Goal: Information Seeking & Learning: Learn about a topic

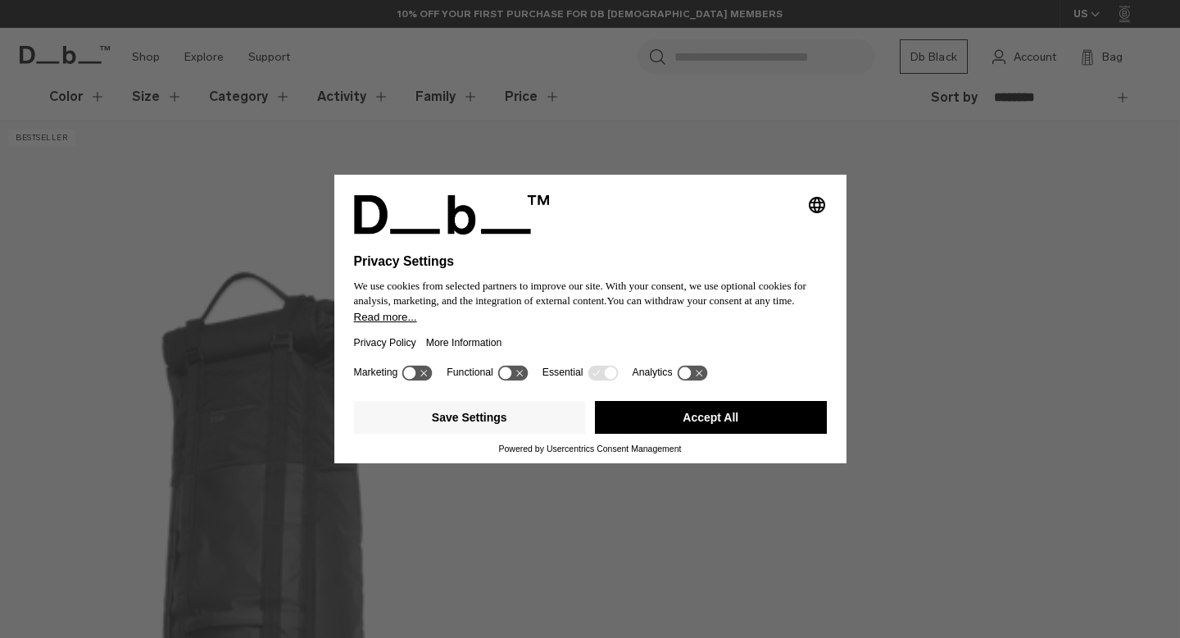
click at [273, 570] on div "Selecting an option will immediately change the language Privacy Settings We us…" at bounding box center [590, 319] width 1180 height 638
click at [642, 420] on button "Accept All" at bounding box center [711, 417] width 232 height 33
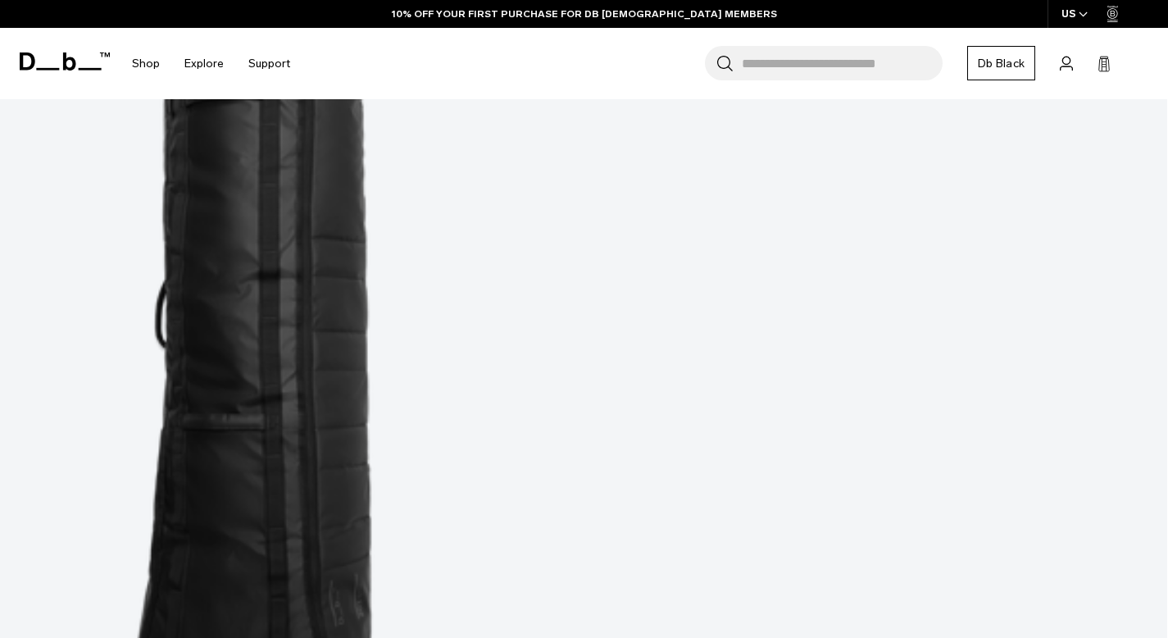
scroll to position [804, 0]
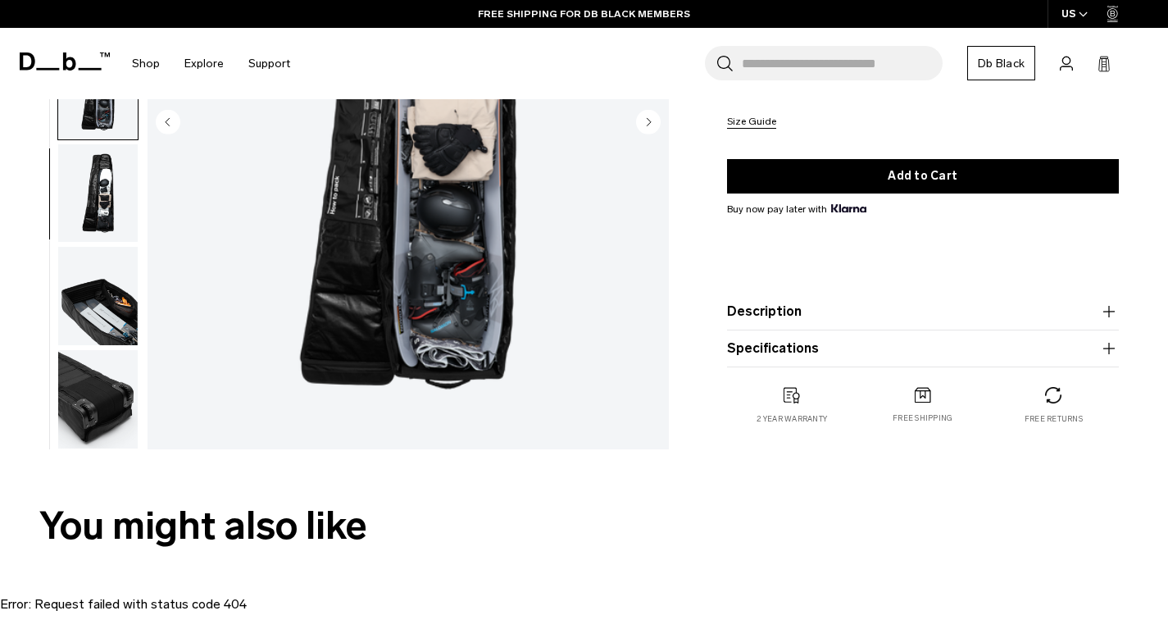
scroll to position [320, 0]
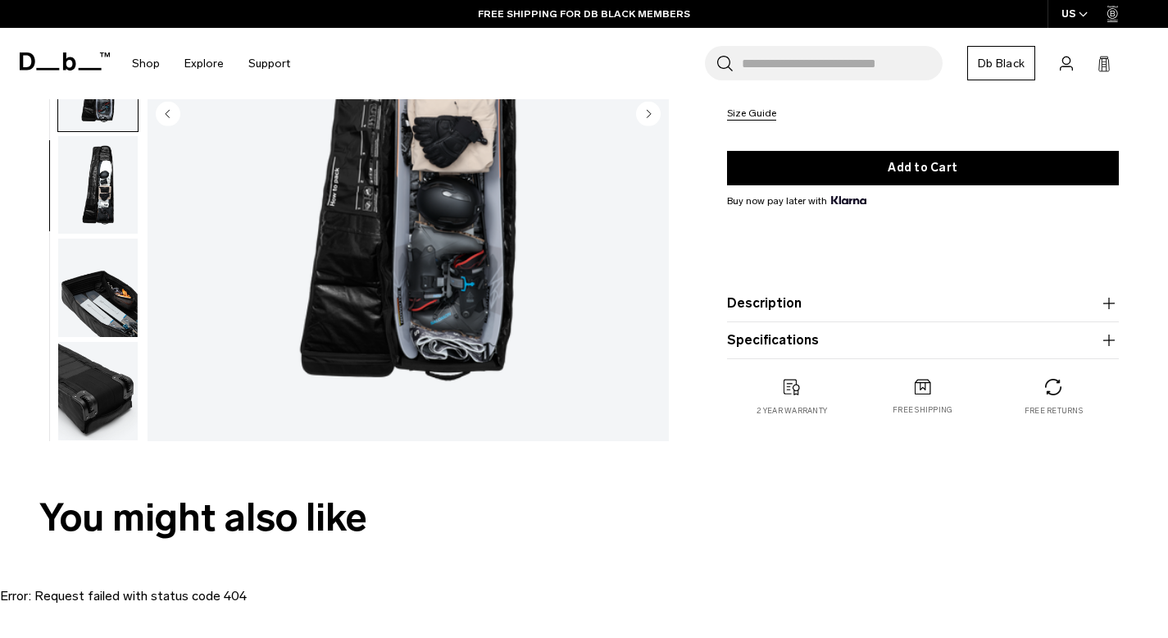
click at [1112, 305] on icon "button" at bounding box center [1109, 303] width 20 height 20
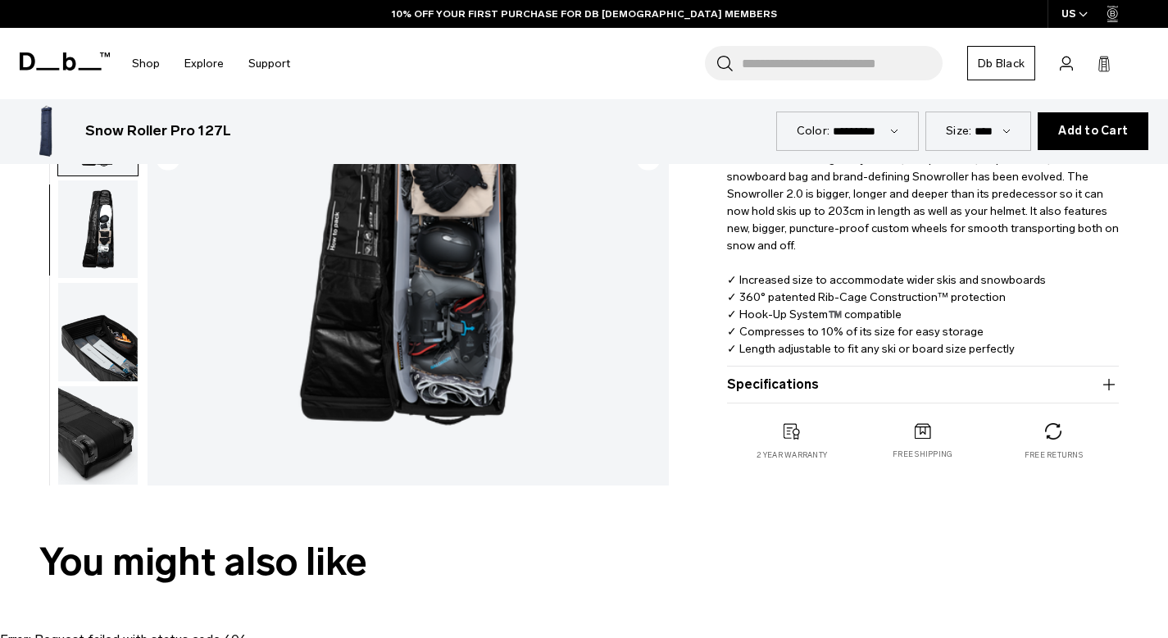
scroll to position [420, 0]
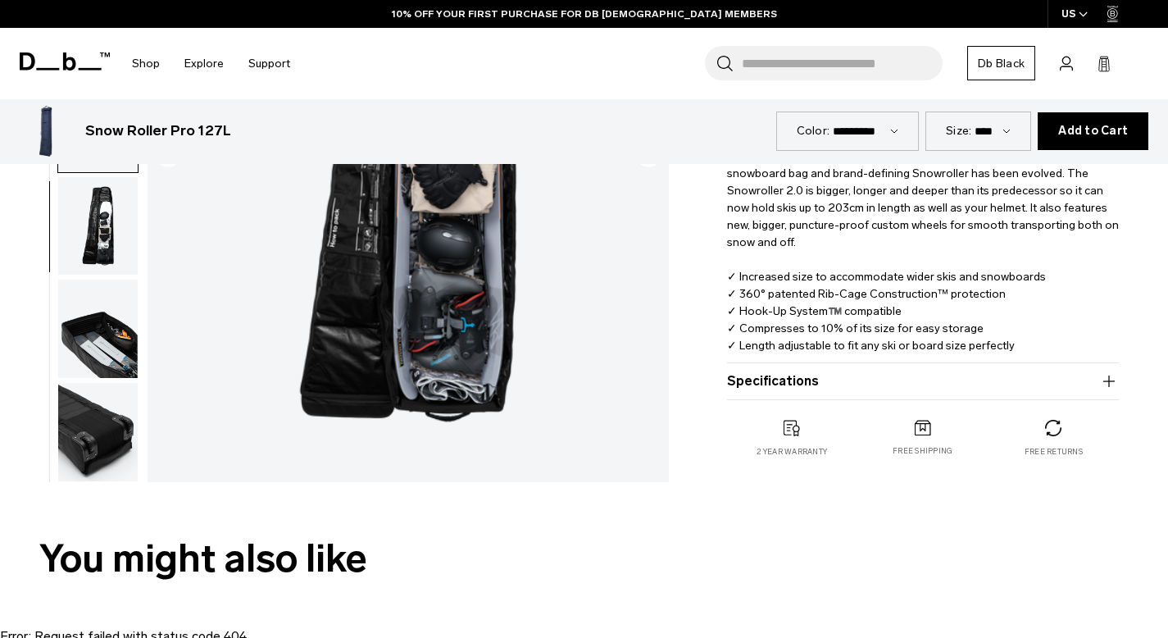
click at [1113, 381] on icon "button" at bounding box center [1108, 380] width 11 height 1
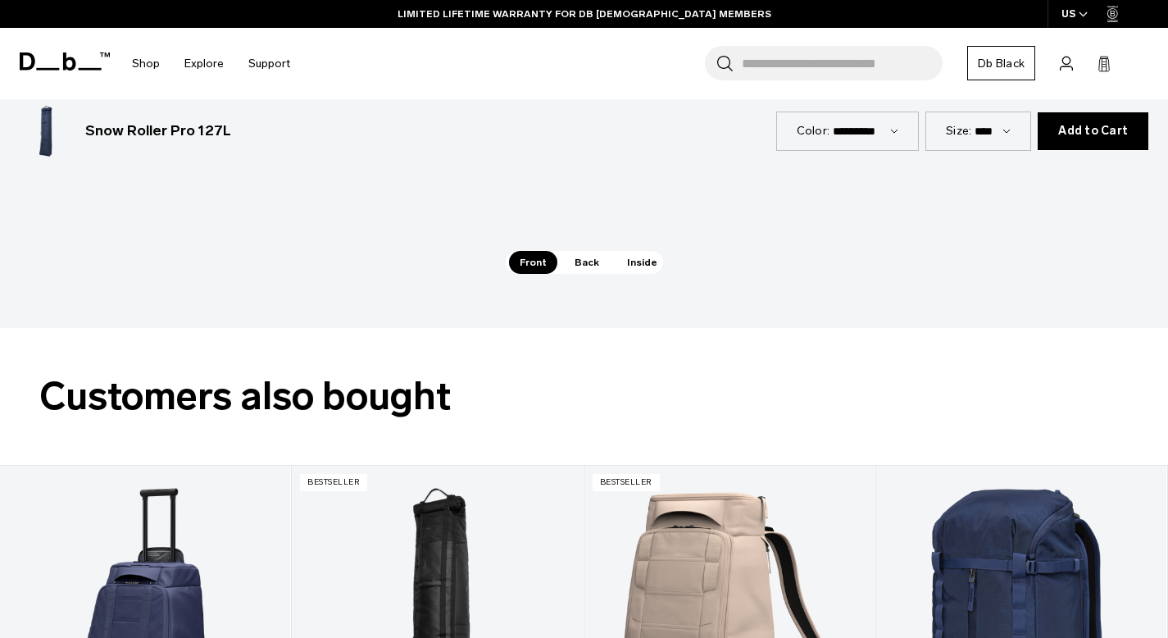
scroll to position [2816, 0]
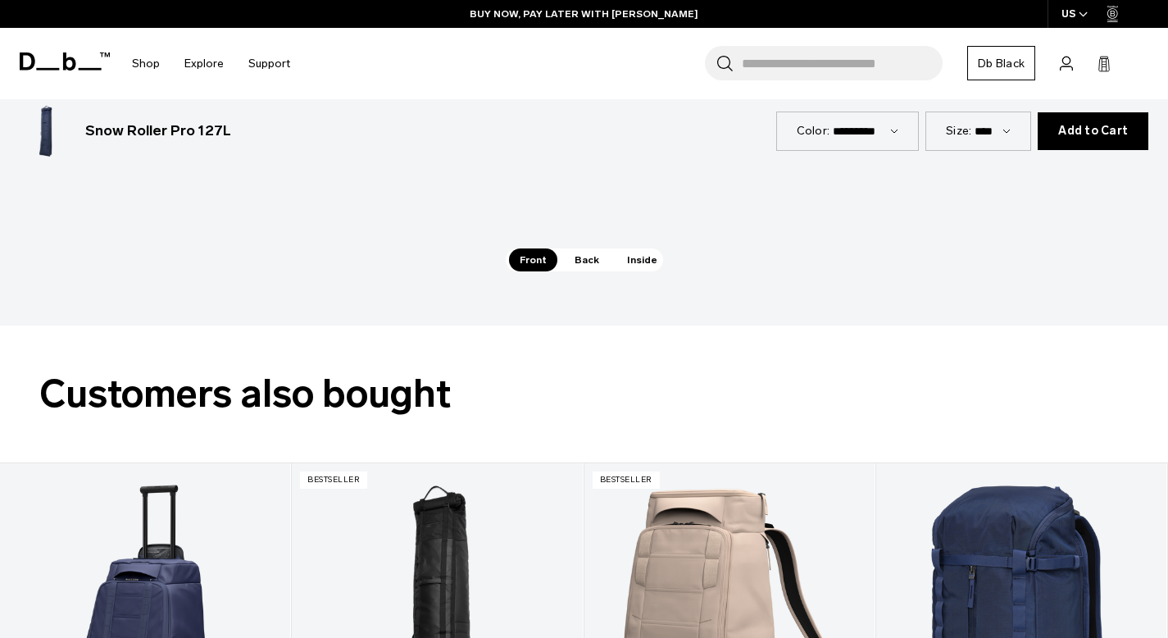
click at [629, 264] on span "Inside" at bounding box center [642, 259] width 52 height 23
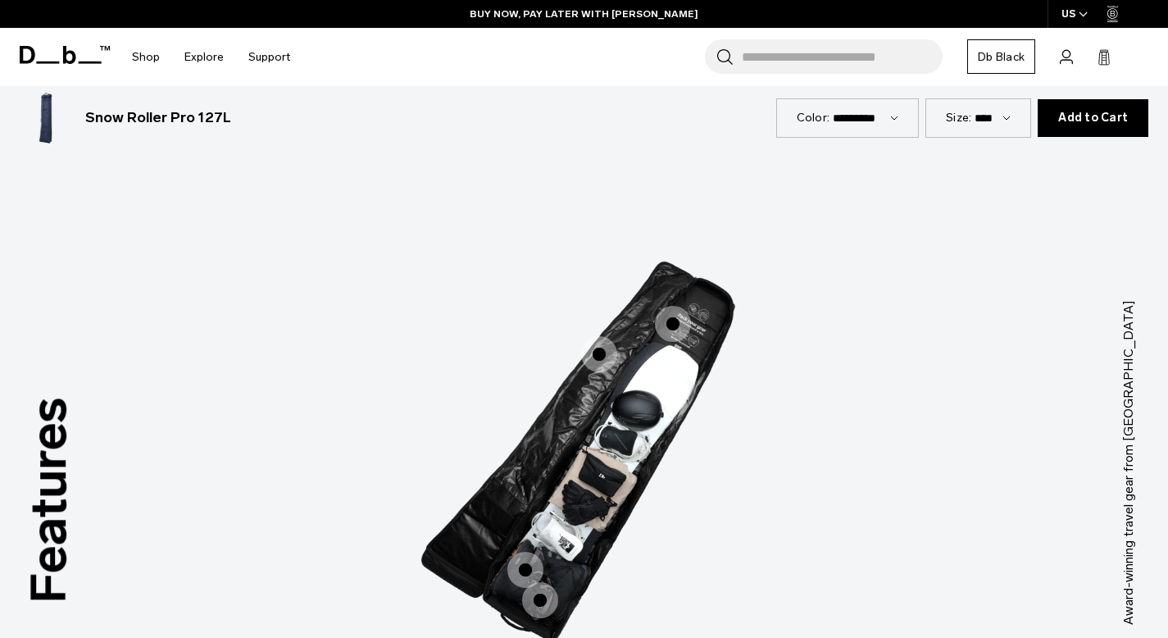
scroll to position [2291, 0]
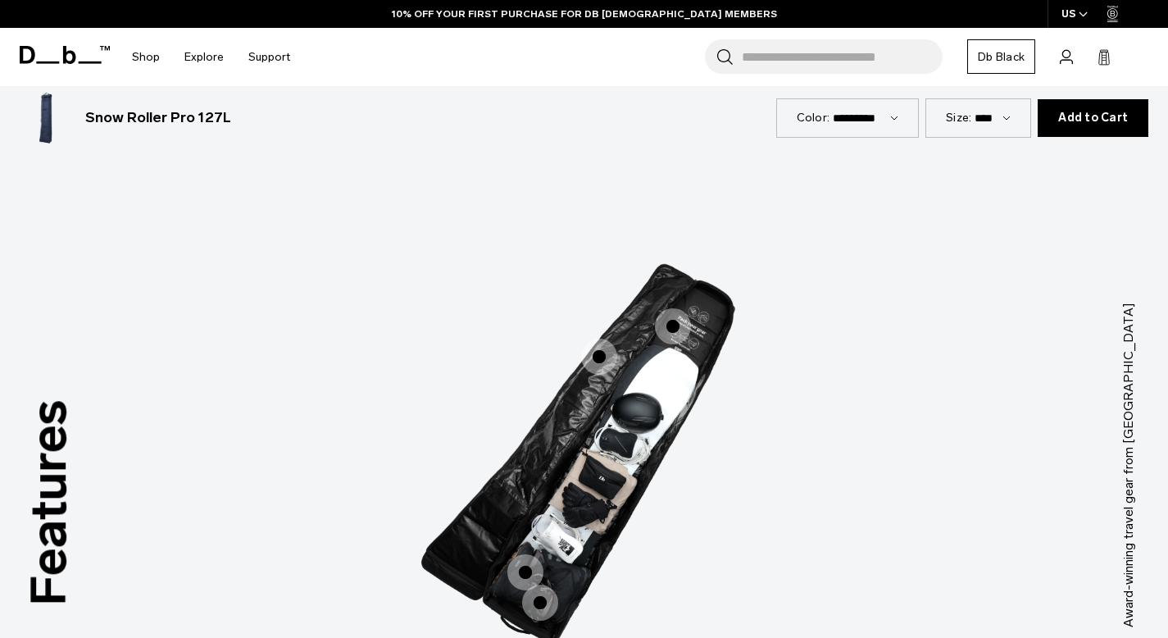
click at [671, 325] on span "3 / 3" at bounding box center [673, 326] width 36 height 36
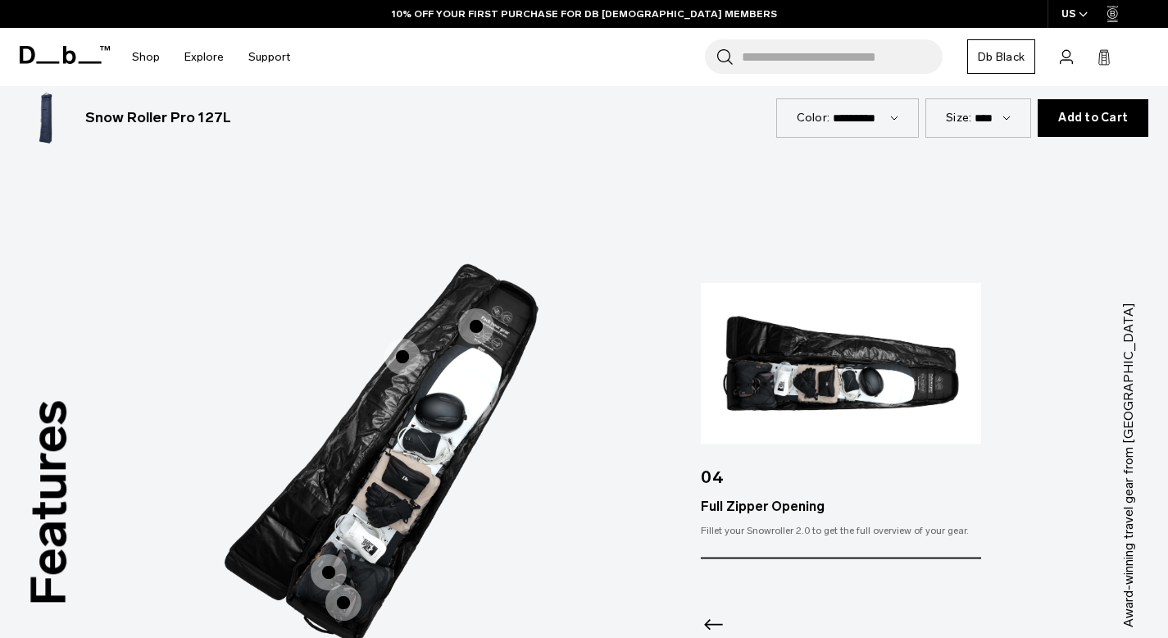
click at [328, 574] on div "Packing Ribs" at bounding box center [322, 581] width 36 height 36
click at [334, 596] on span "3 / 3" at bounding box center [343, 602] width 36 height 36
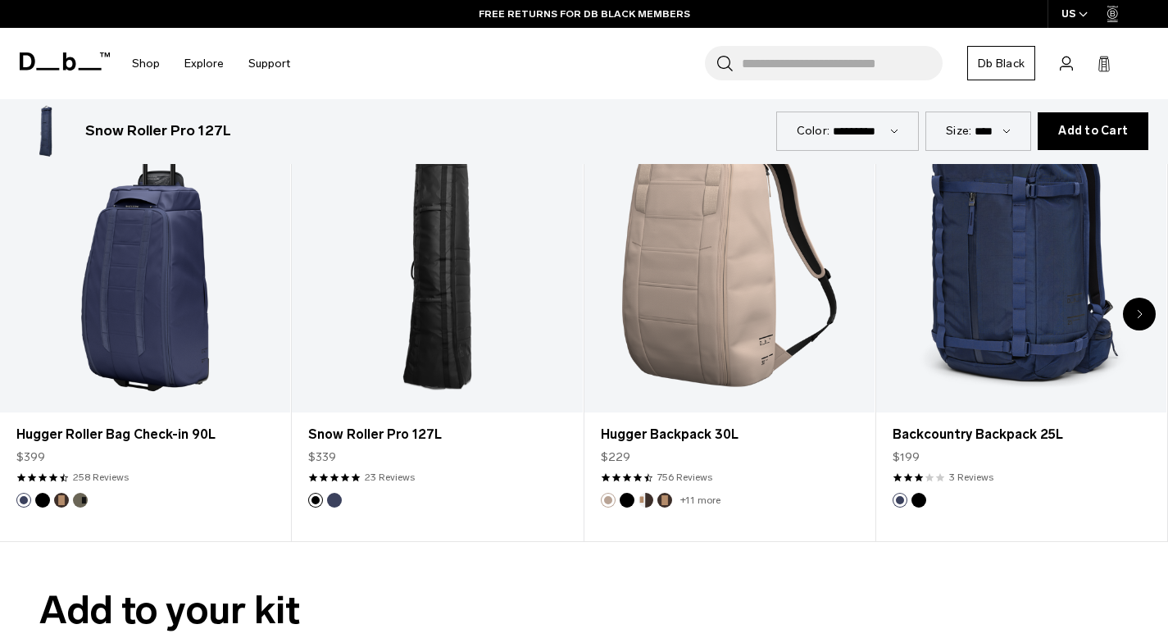
scroll to position [3202, 0]
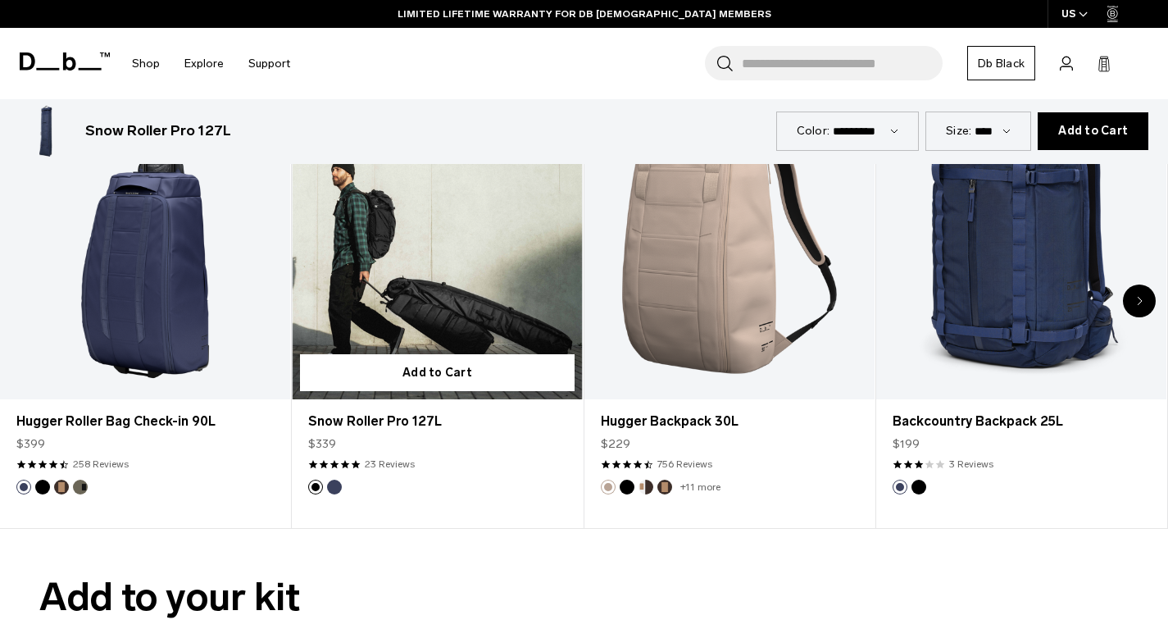
click at [448, 320] on link "Snow Roller Pro 127L" at bounding box center [437, 238] width 290 height 323
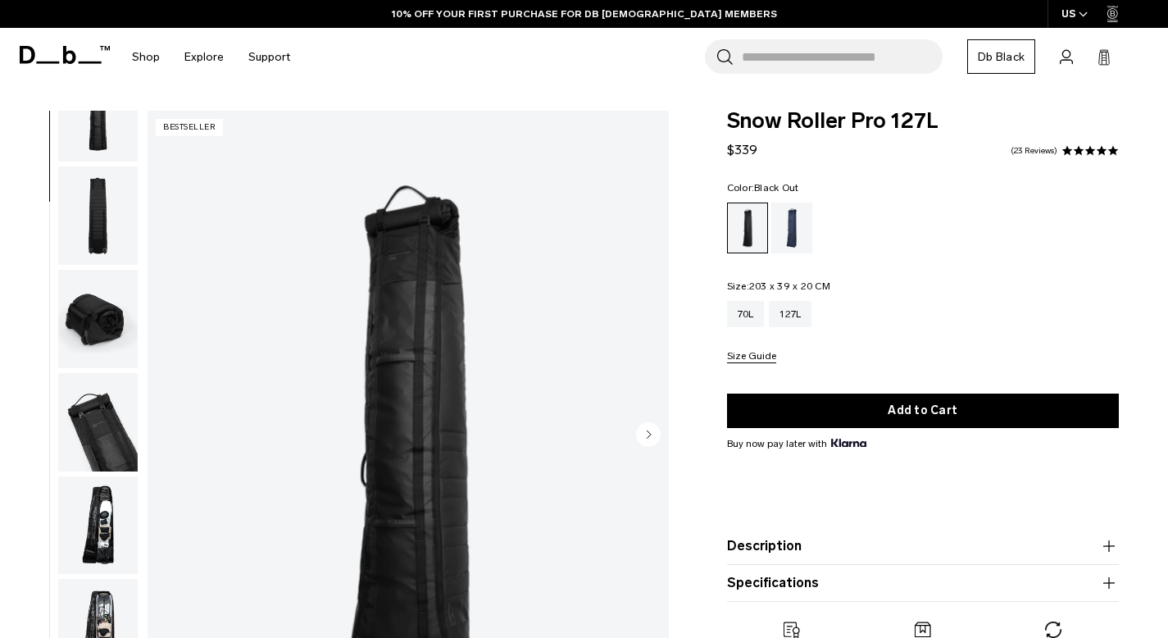
click at [106, 513] on img "button" at bounding box center [98, 525] width 80 height 98
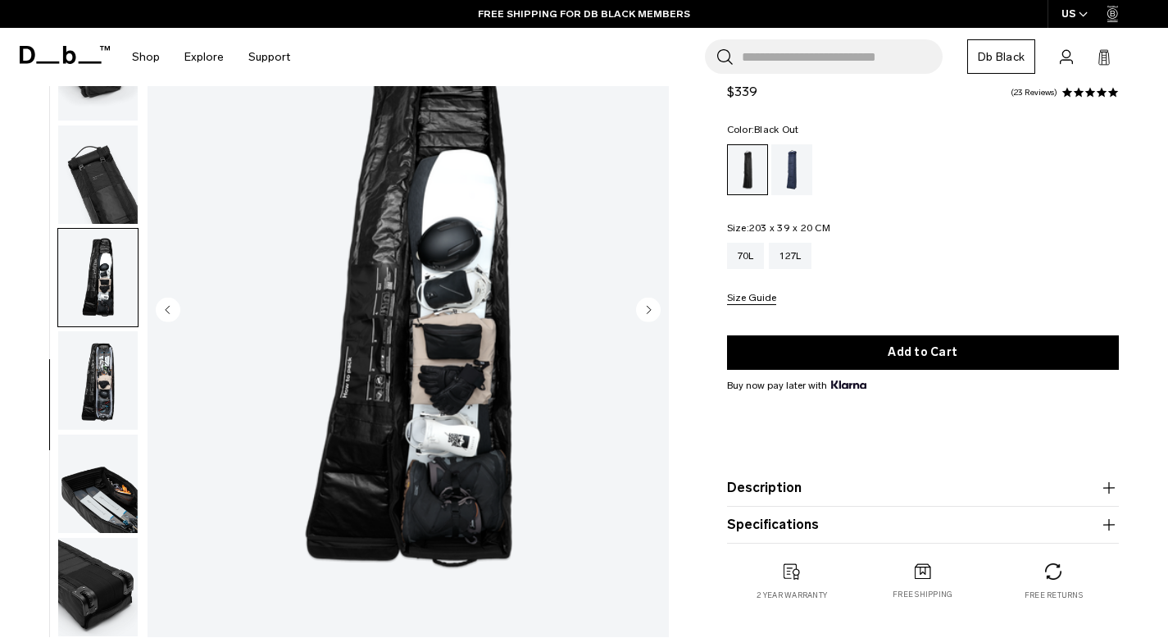
scroll to position [126, 0]
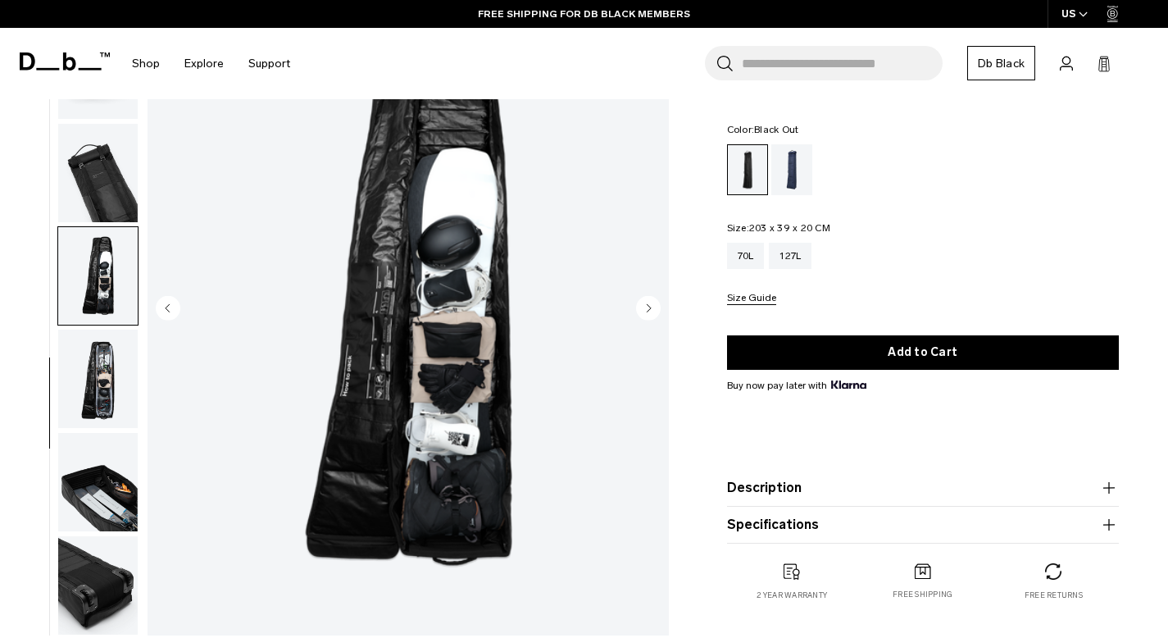
click at [112, 495] on img "button" at bounding box center [98, 482] width 80 height 98
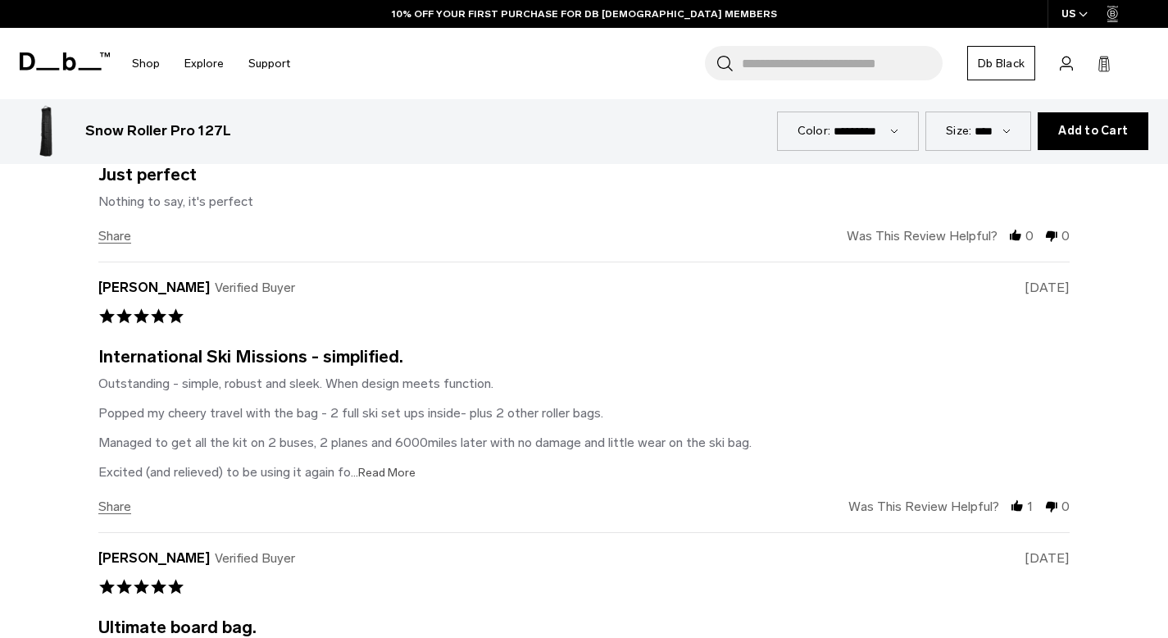
scroll to position [4318, 0]
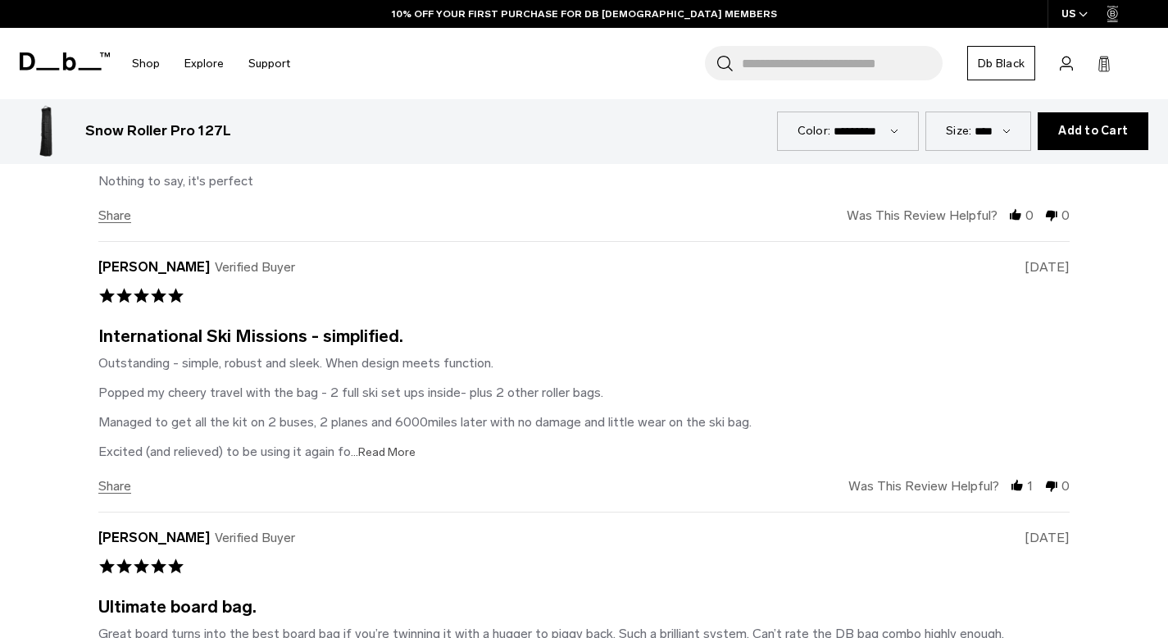
click at [390, 454] on span "...Read More" at bounding box center [383, 452] width 65 height 14
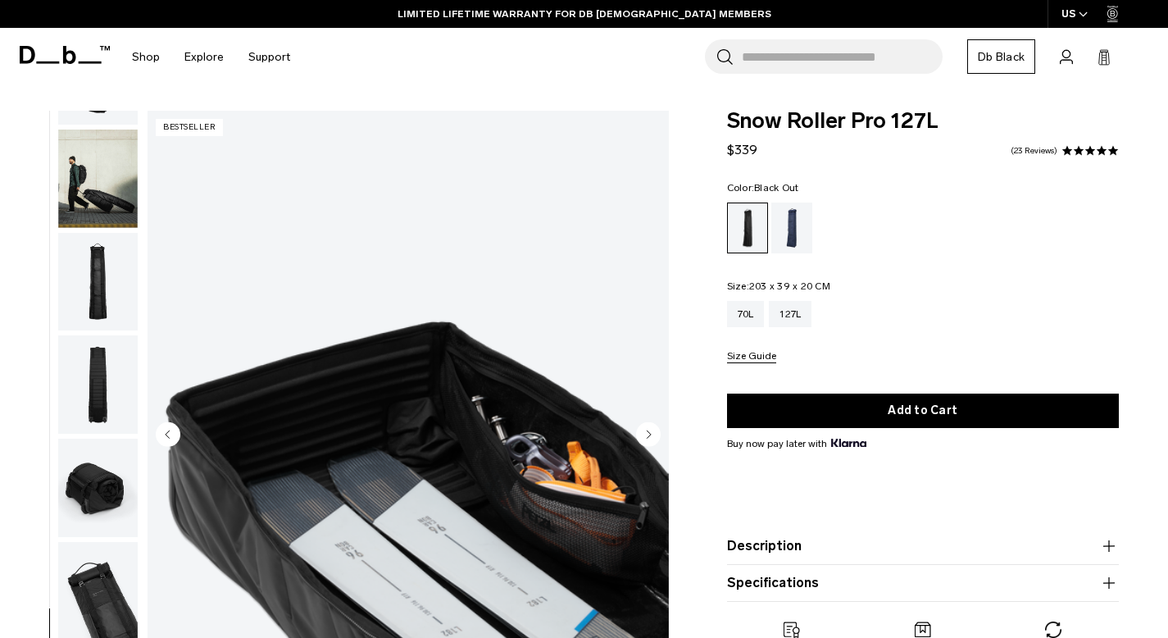
scroll to position [0, 0]
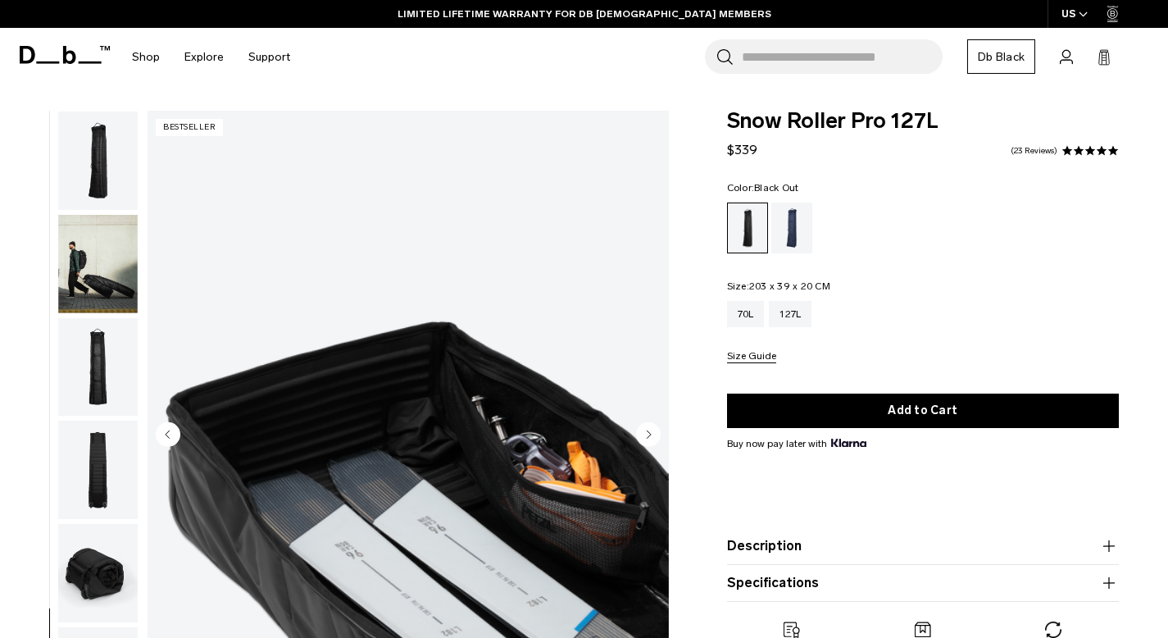
click at [107, 268] on img "button" at bounding box center [98, 264] width 80 height 98
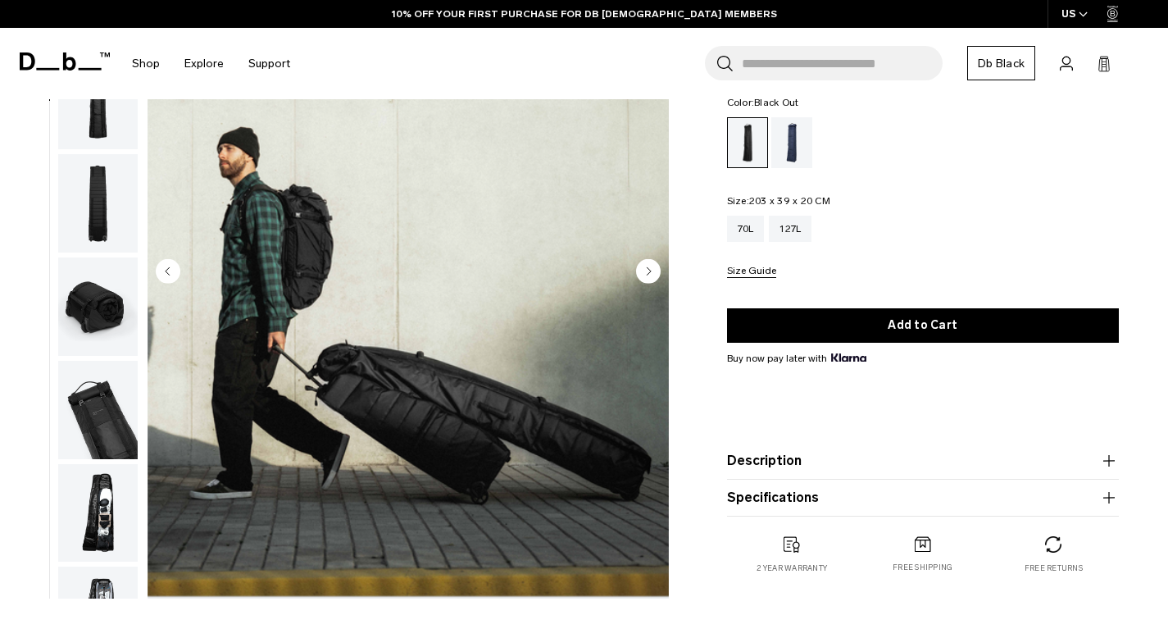
scroll to position [165, 0]
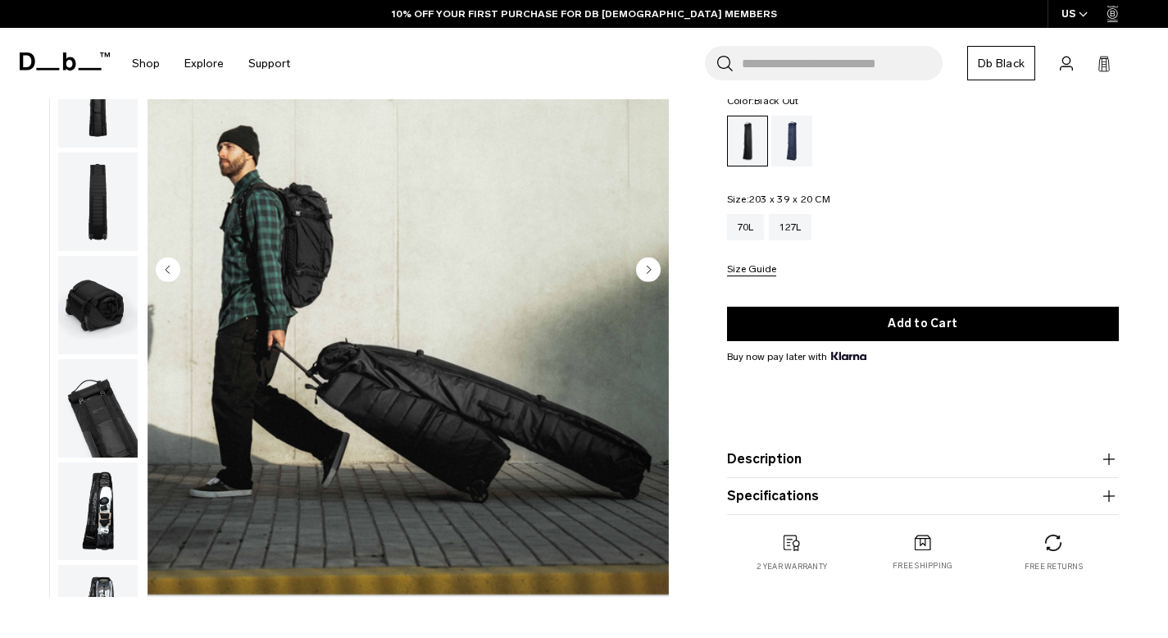
click at [1107, 458] on icon "button" at bounding box center [1108, 458] width 11 height 1
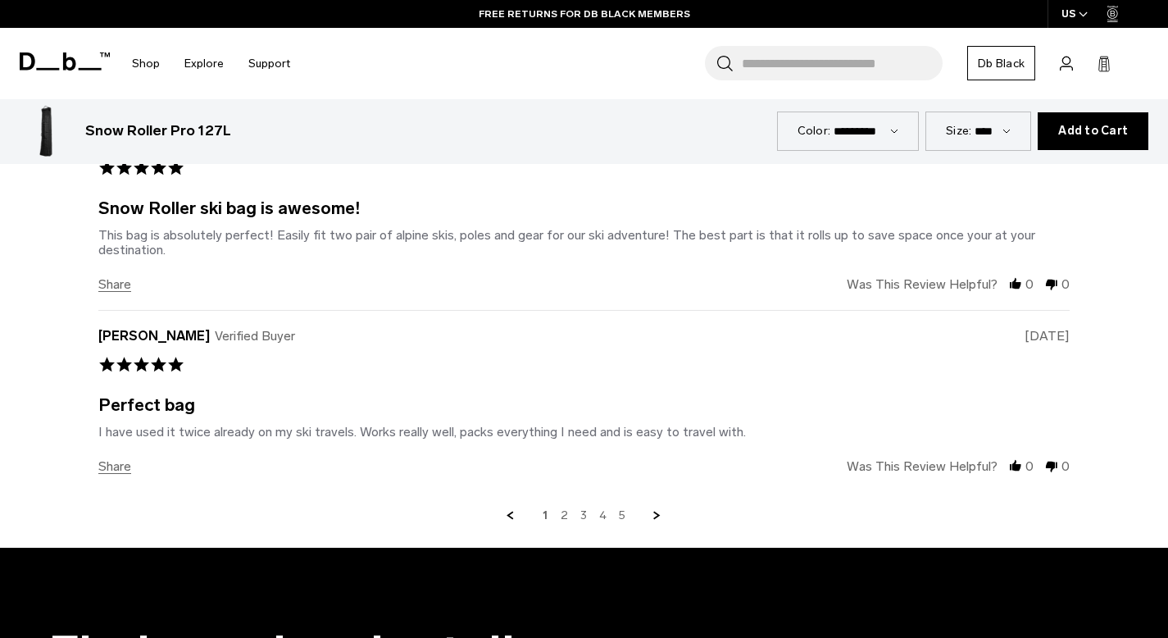
scroll to position [5065, 0]
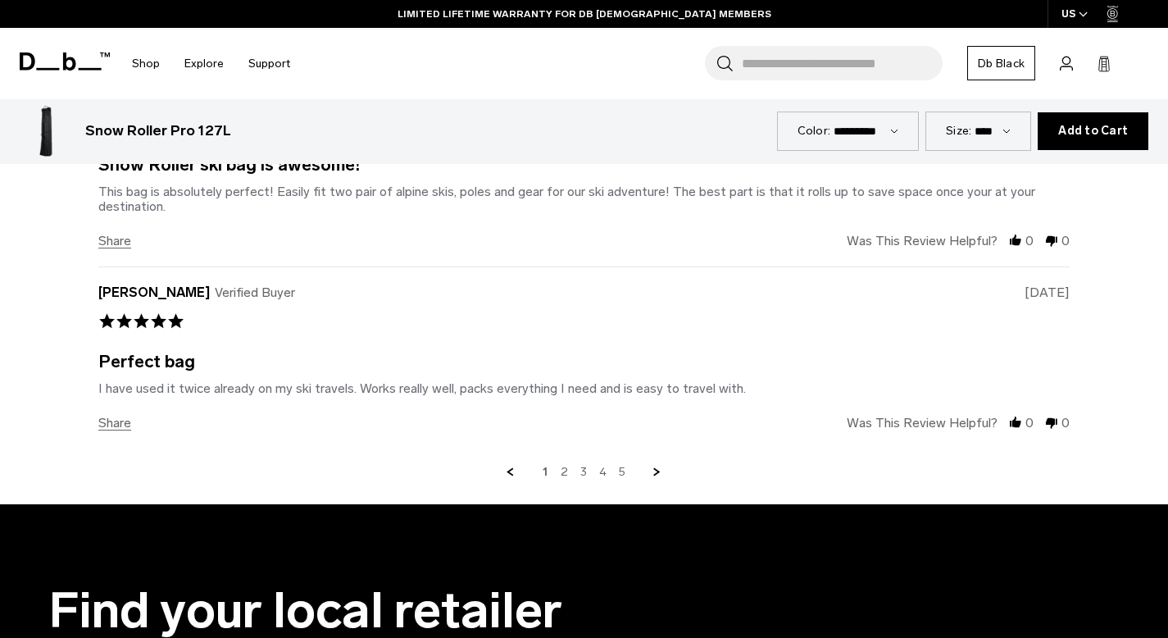
click at [656, 470] on link "Next Page" at bounding box center [657, 472] width 15 height 15
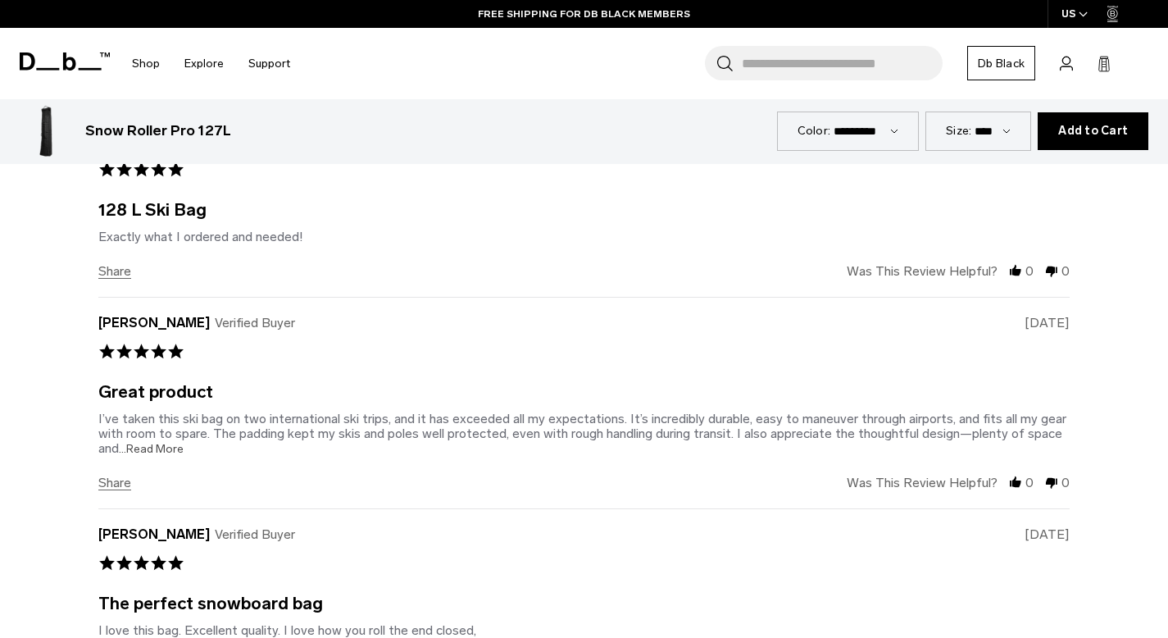
scroll to position [4585, 0]
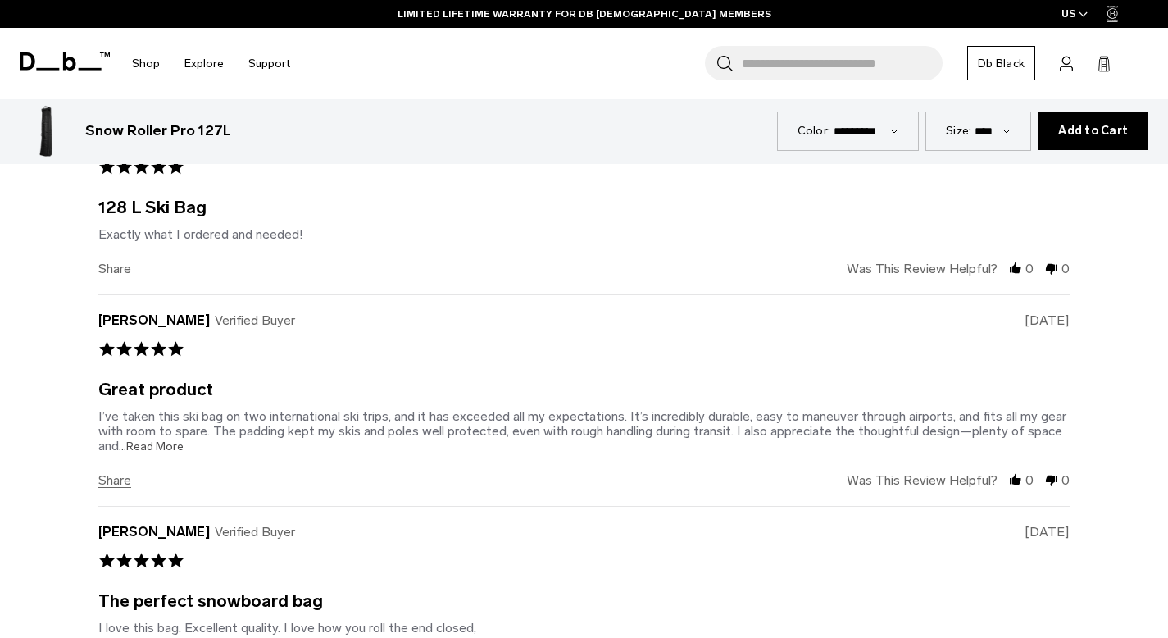
click at [177, 445] on span "...Read More" at bounding box center [151, 446] width 65 height 14
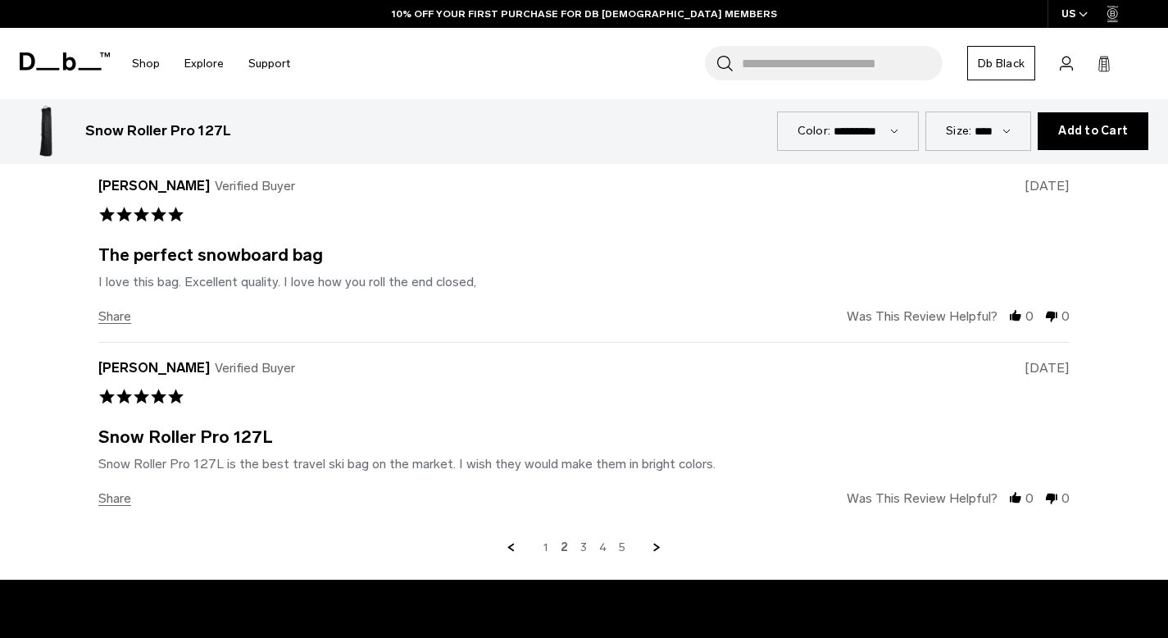
scroll to position [4941, 0]
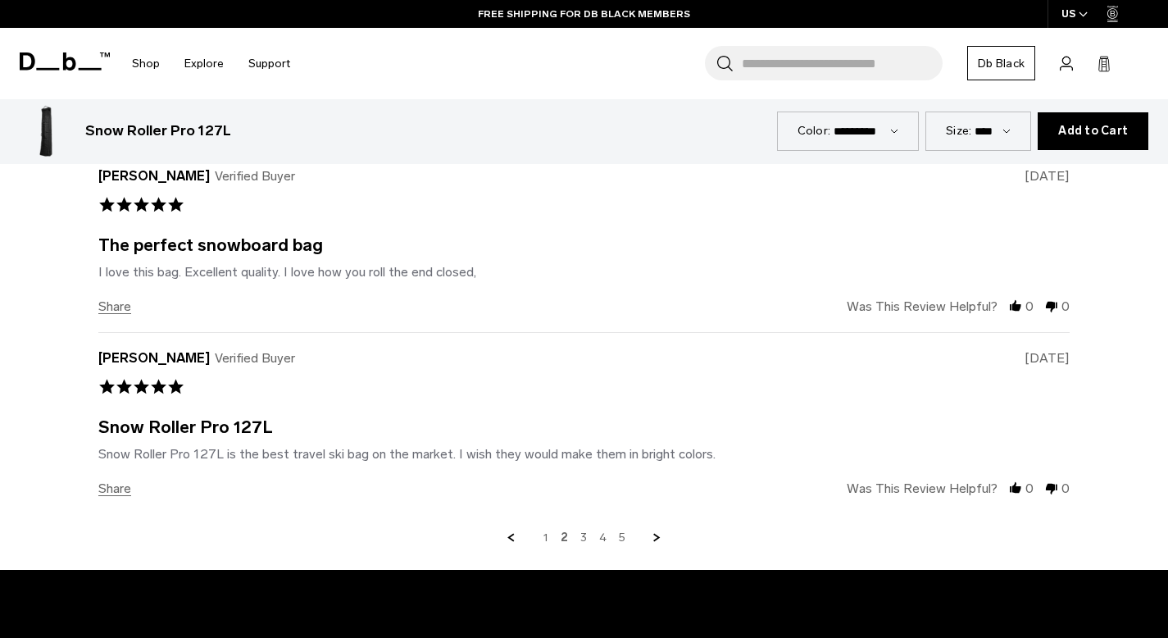
click at [656, 537] on link "Next Page" at bounding box center [657, 537] width 15 height 15
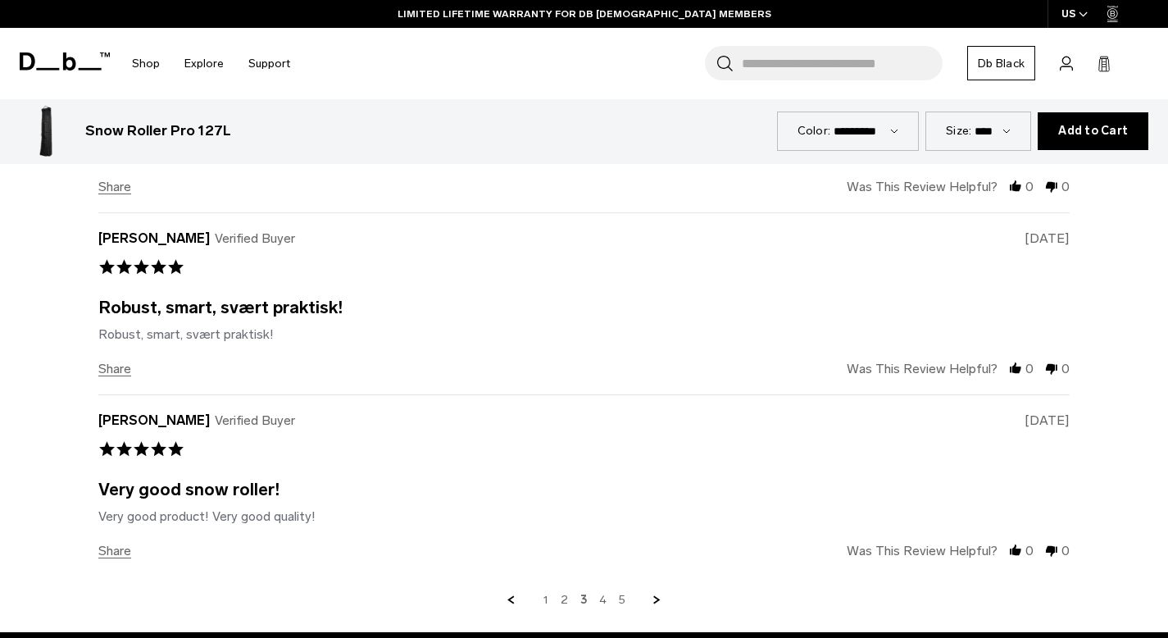
scroll to position [4839, 0]
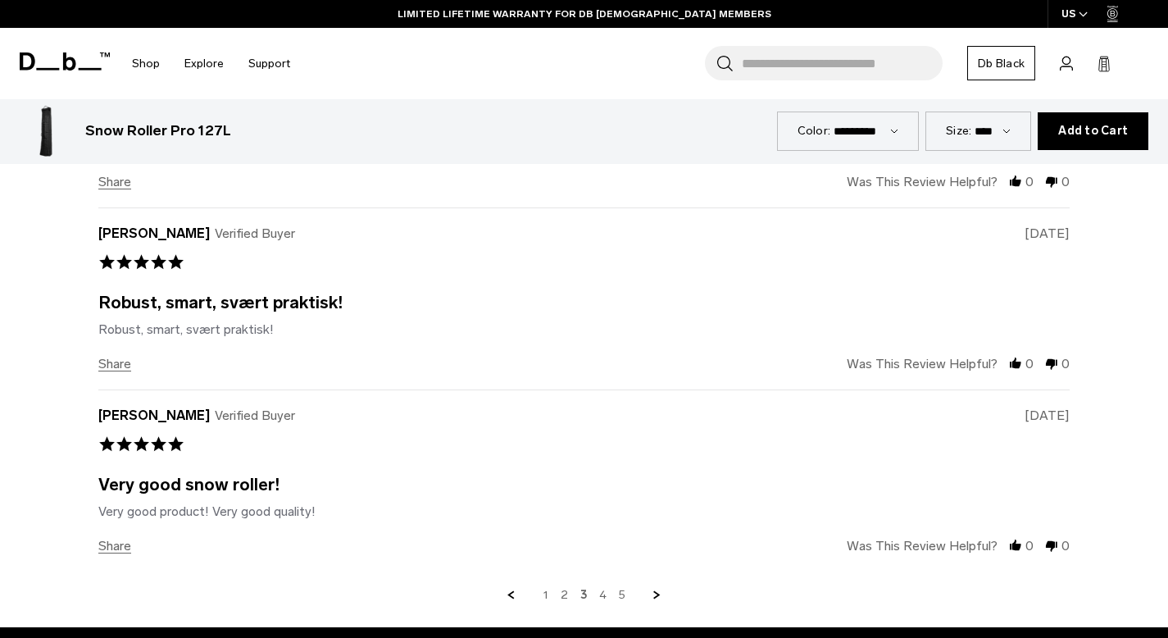
click at [652, 598] on link "Next Page" at bounding box center [657, 595] width 15 height 15
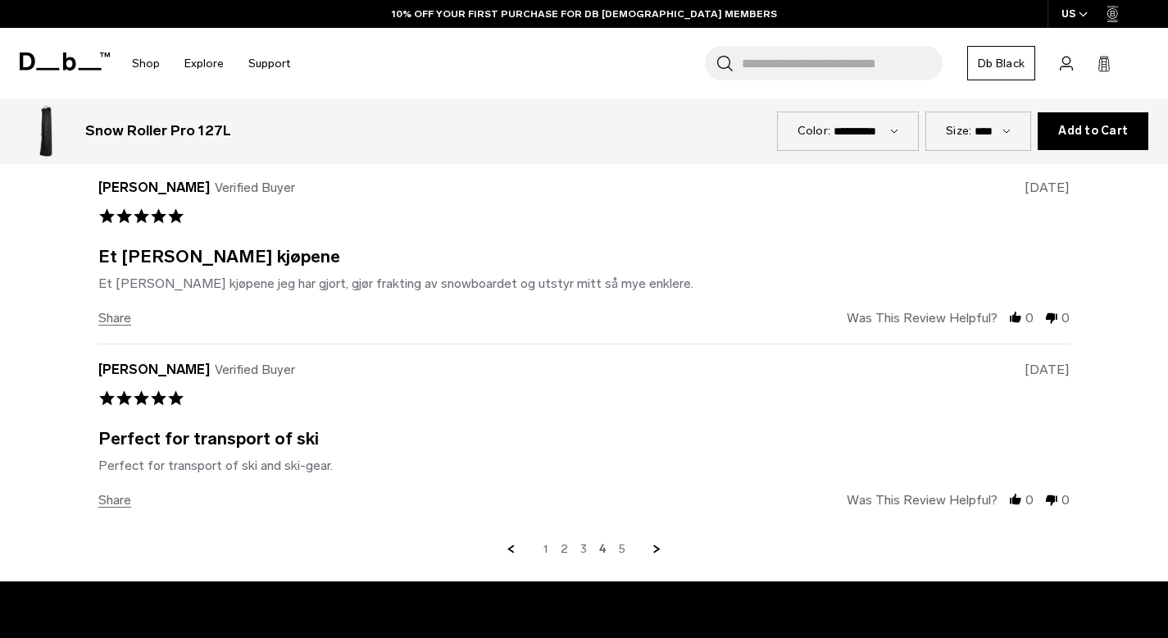
scroll to position [4886, 0]
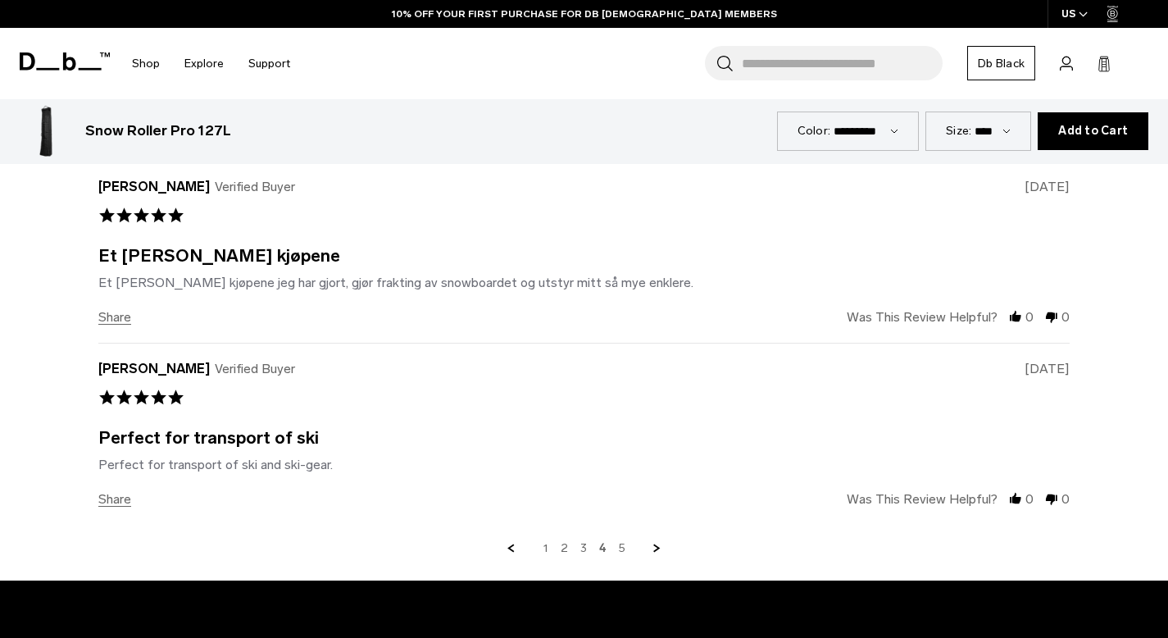
click at [652, 547] on link "Next Page" at bounding box center [657, 548] width 15 height 15
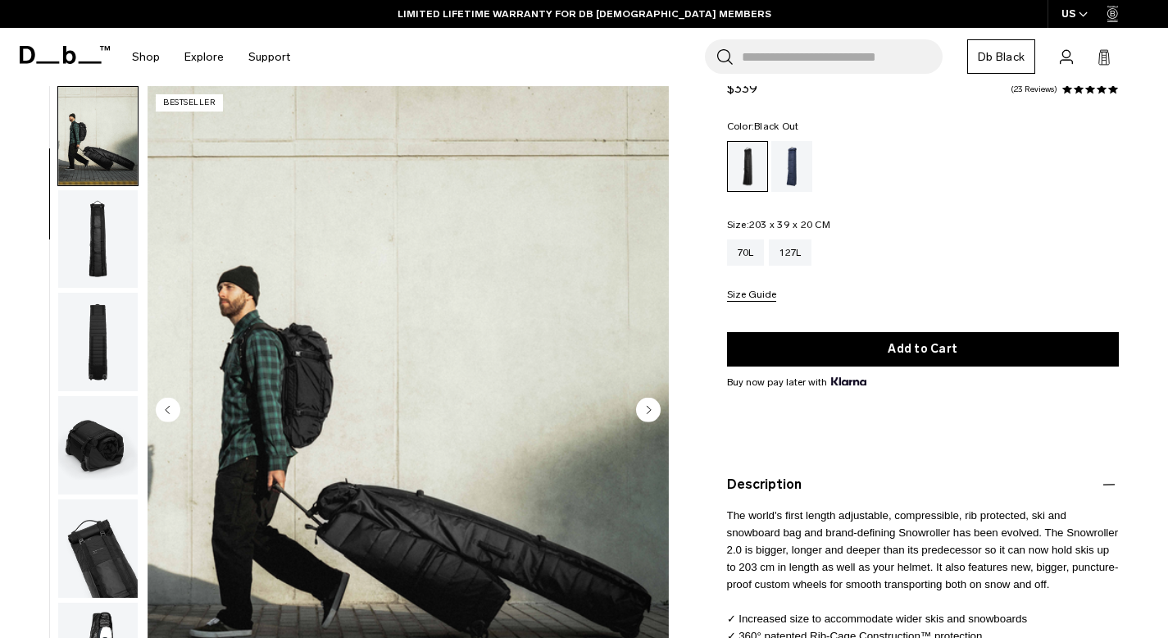
scroll to position [66, 0]
